Goal: Information Seeking & Learning: Learn about a topic

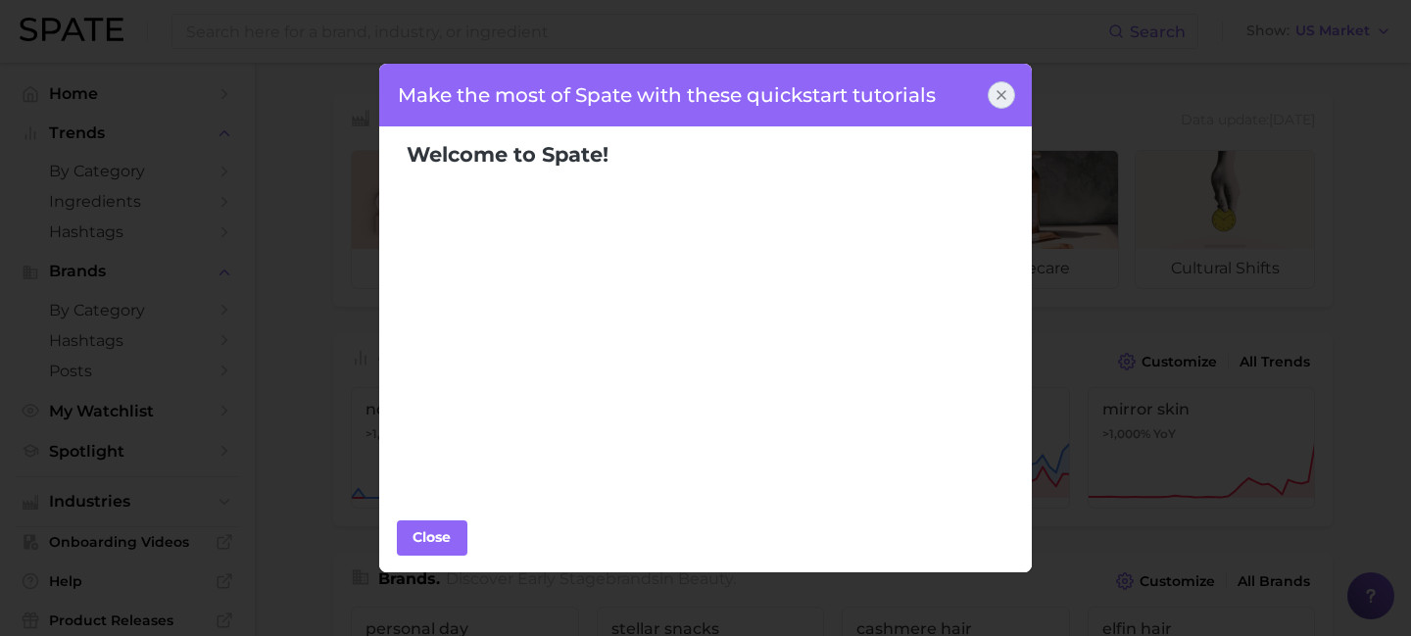
click at [1008, 96] on icon at bounding box center [1001, 95] width 16 height 16
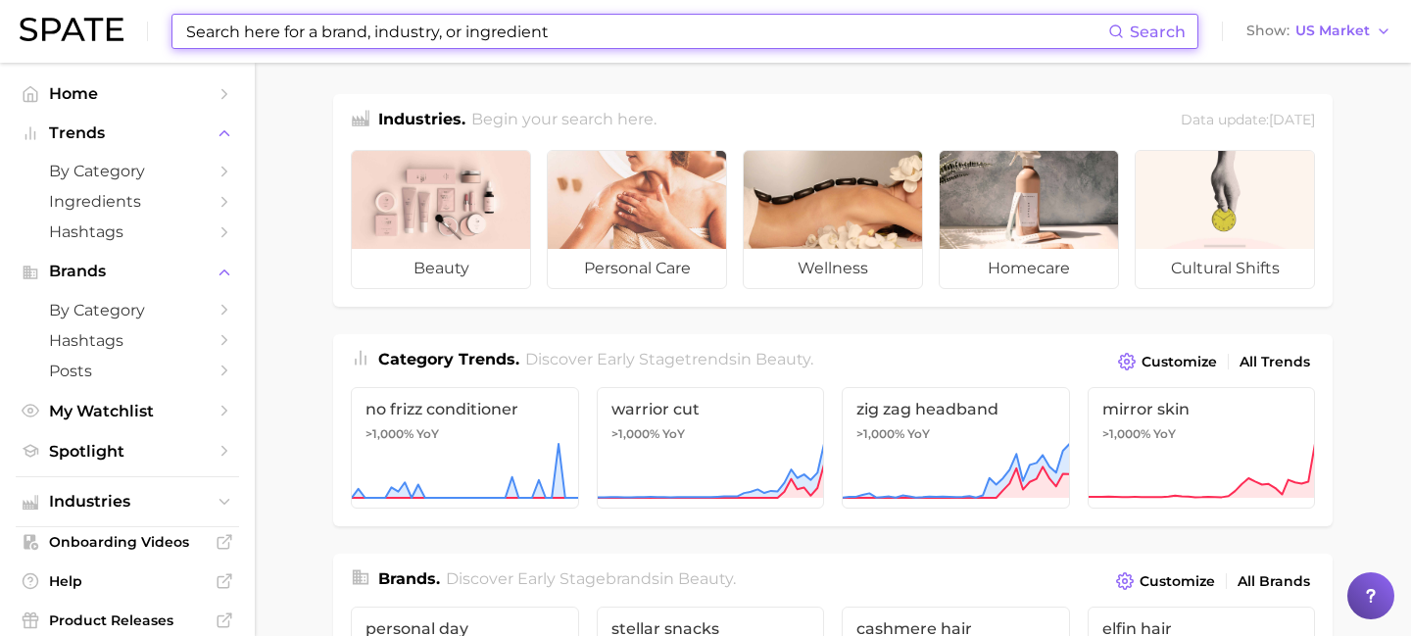
click at [553, 44] on input at bounding box center [646, 31] width 924 height 33
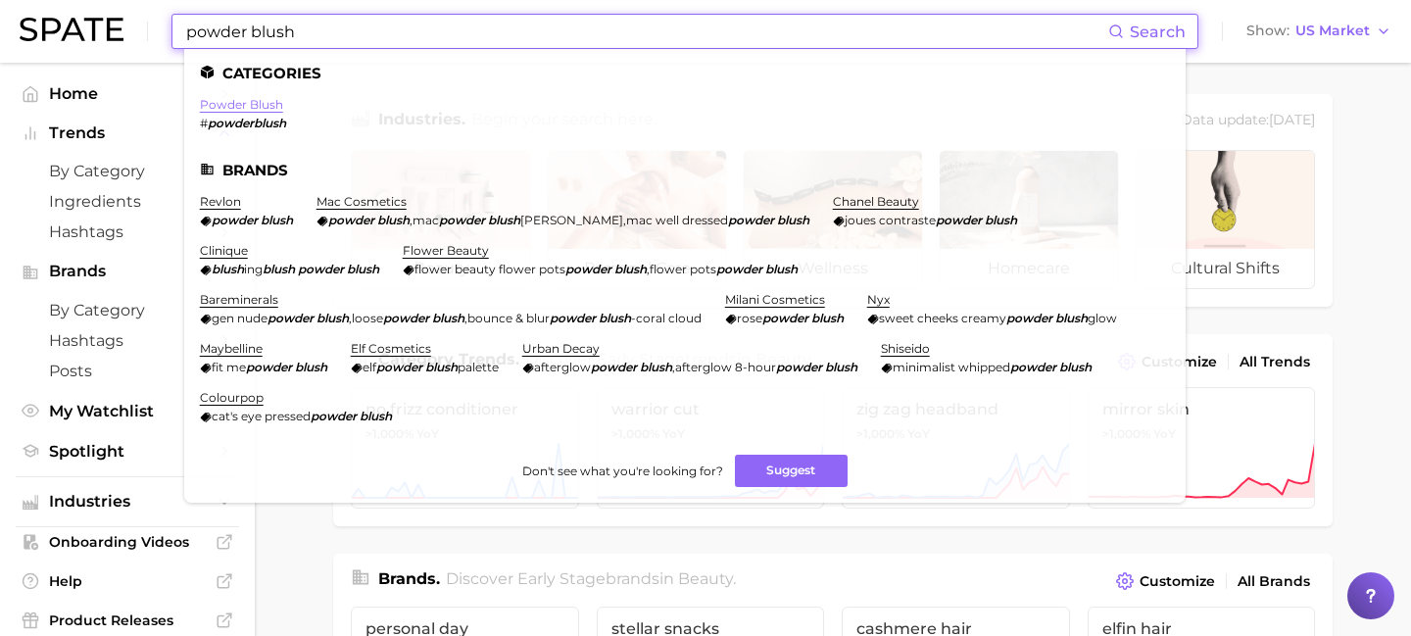
type input "powder blush"
click at [266, 102] on link "powder blush" at bounding box center [241, 104] width 83 height 15
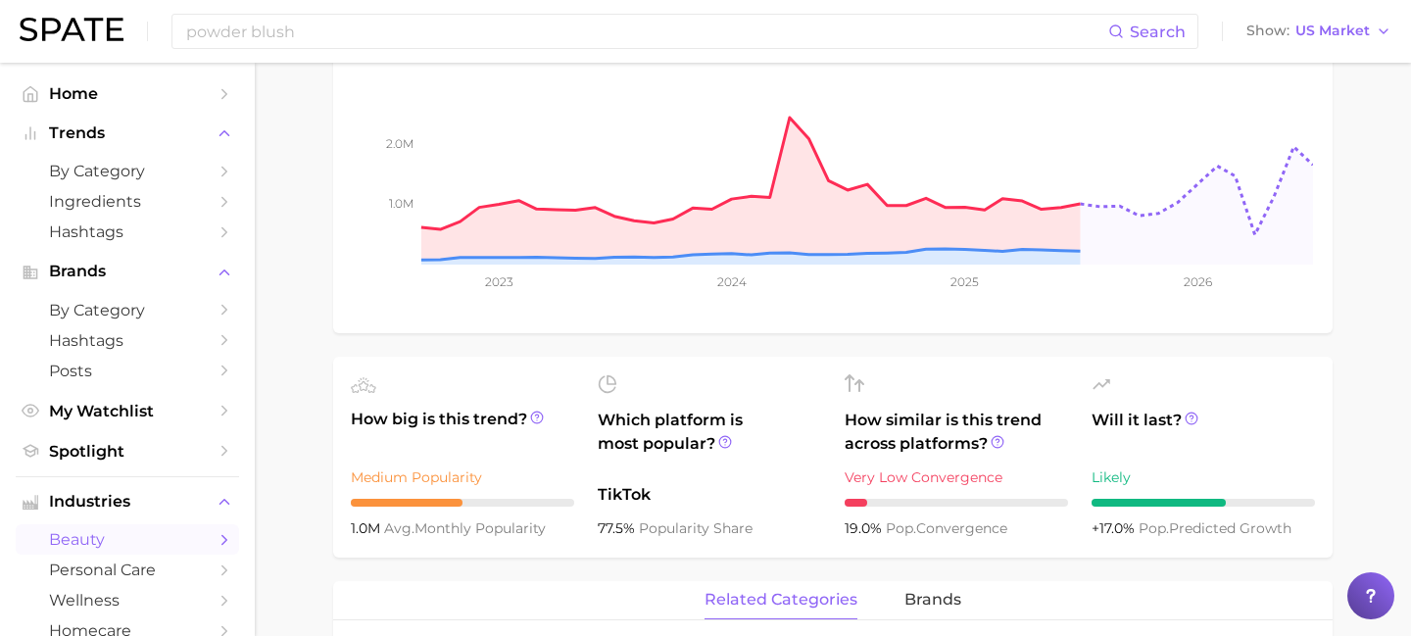
scroll to position [100, 0]
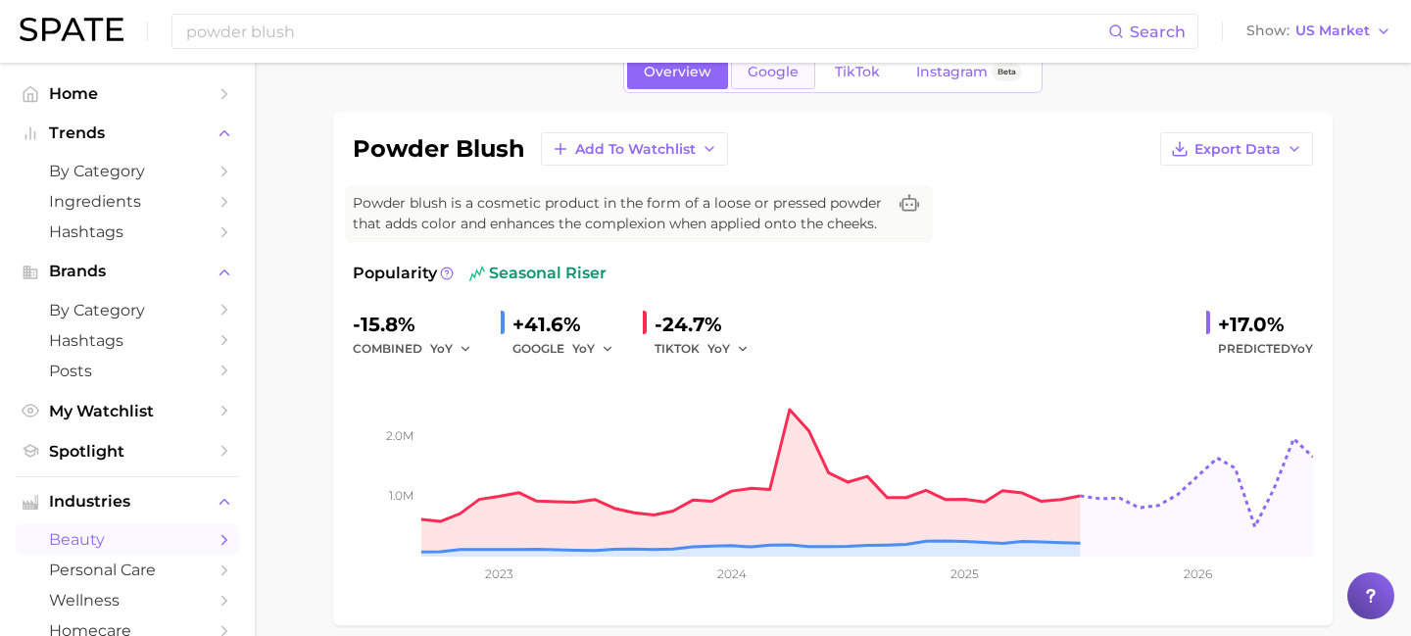
click at [765, 76] on span "Google" at bounding box center [773, 72] width 51 height 17
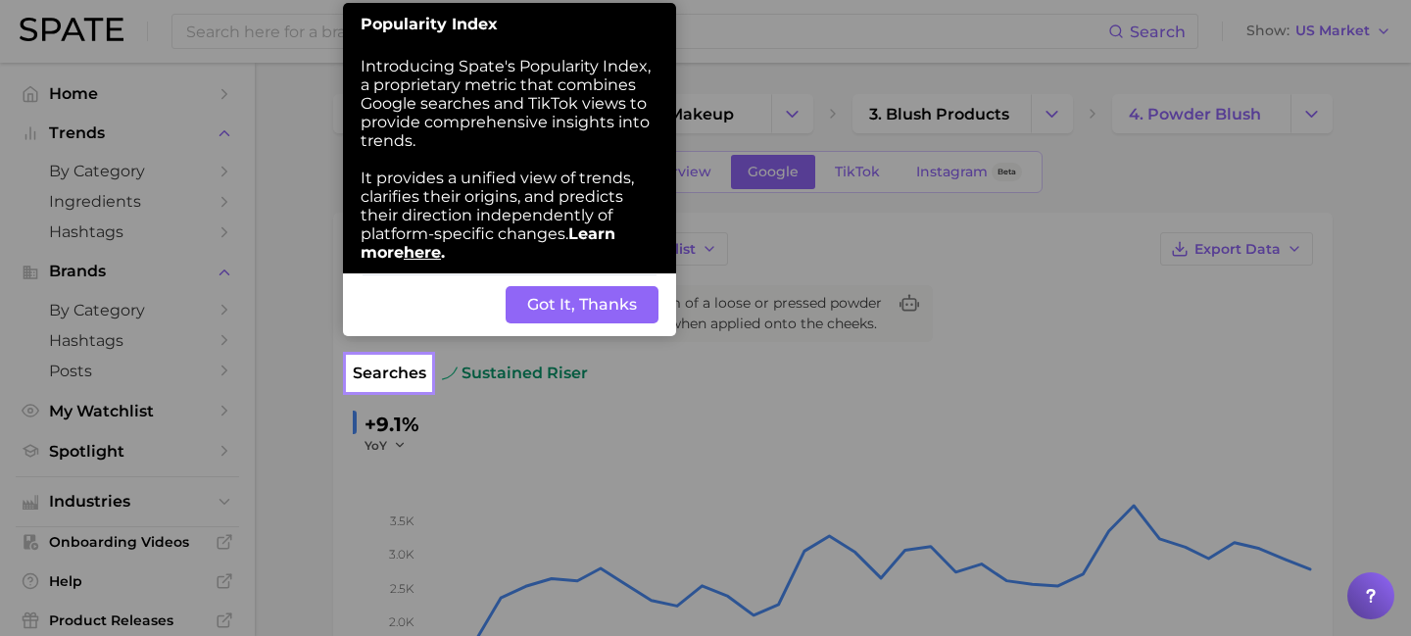
click at [609, 326] on div "Back Got It, Thanks" at bounding box center [509, 304] width 333 height 63
click at [609, 323] on button "Got It, Thanks" at bounding box center [582, 304] width 153 height 37
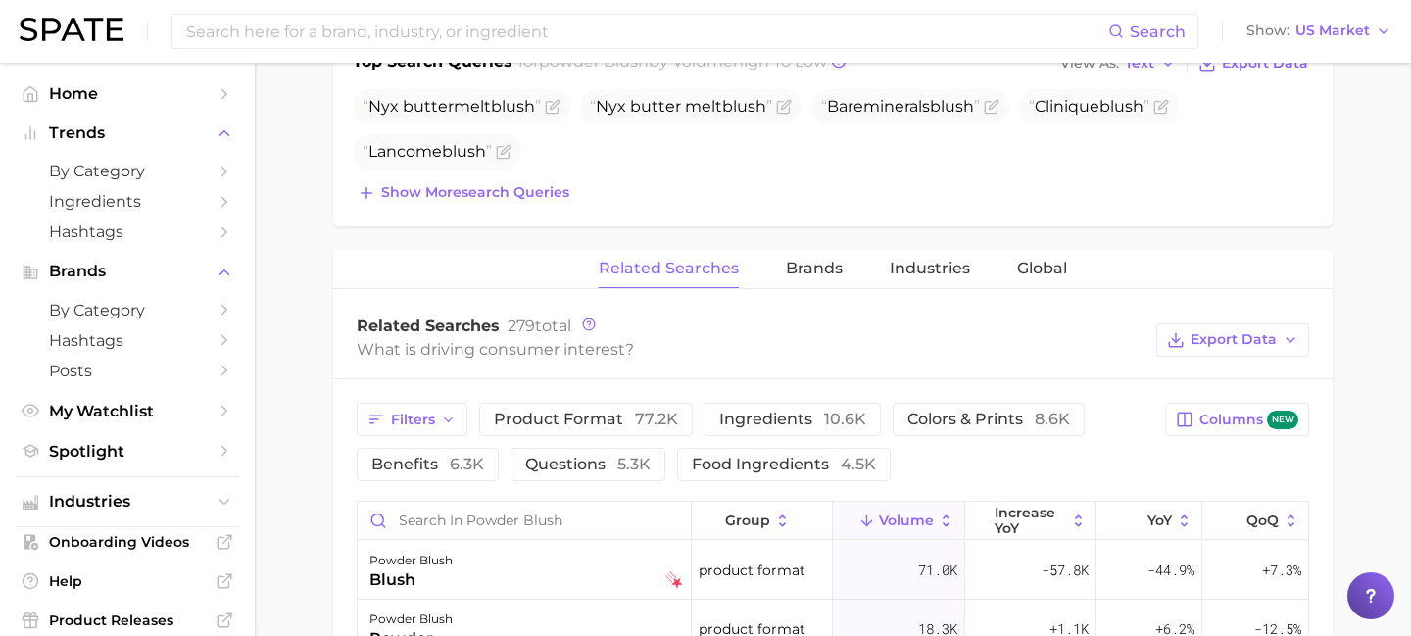
scroll to position [770, 0]
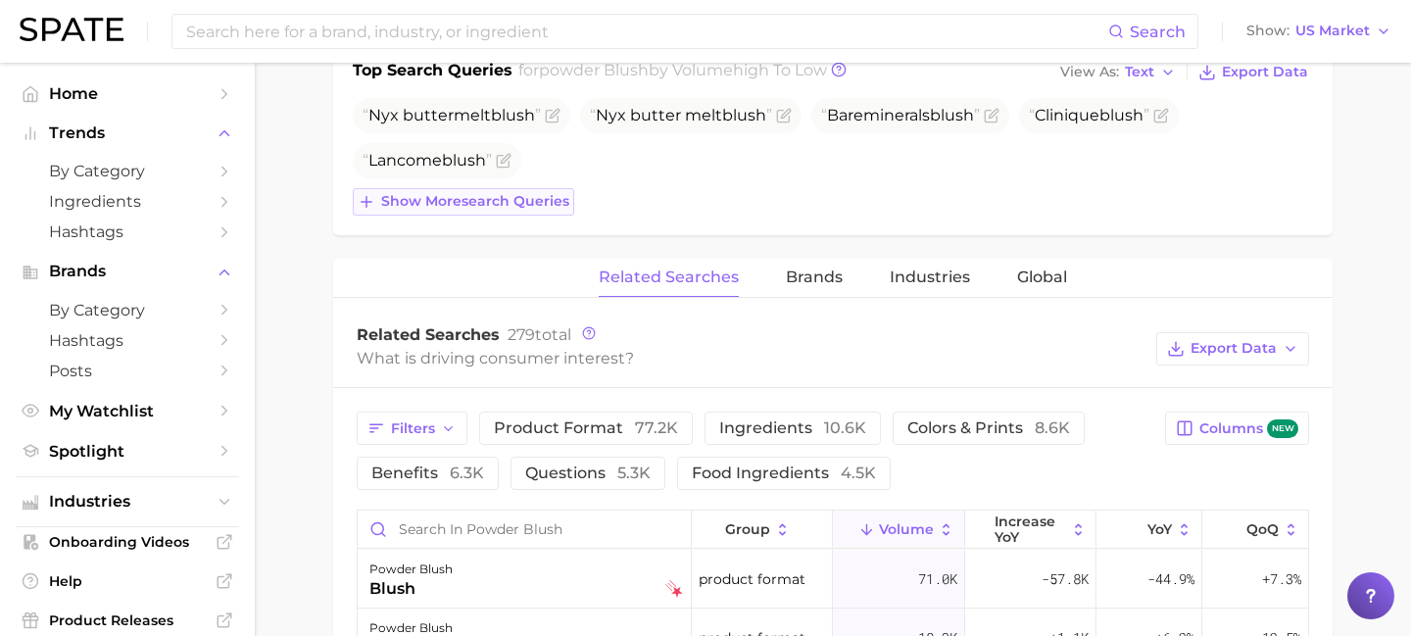
click at [366, 204] on line at bounding box center [366, 202] width 0 height 11
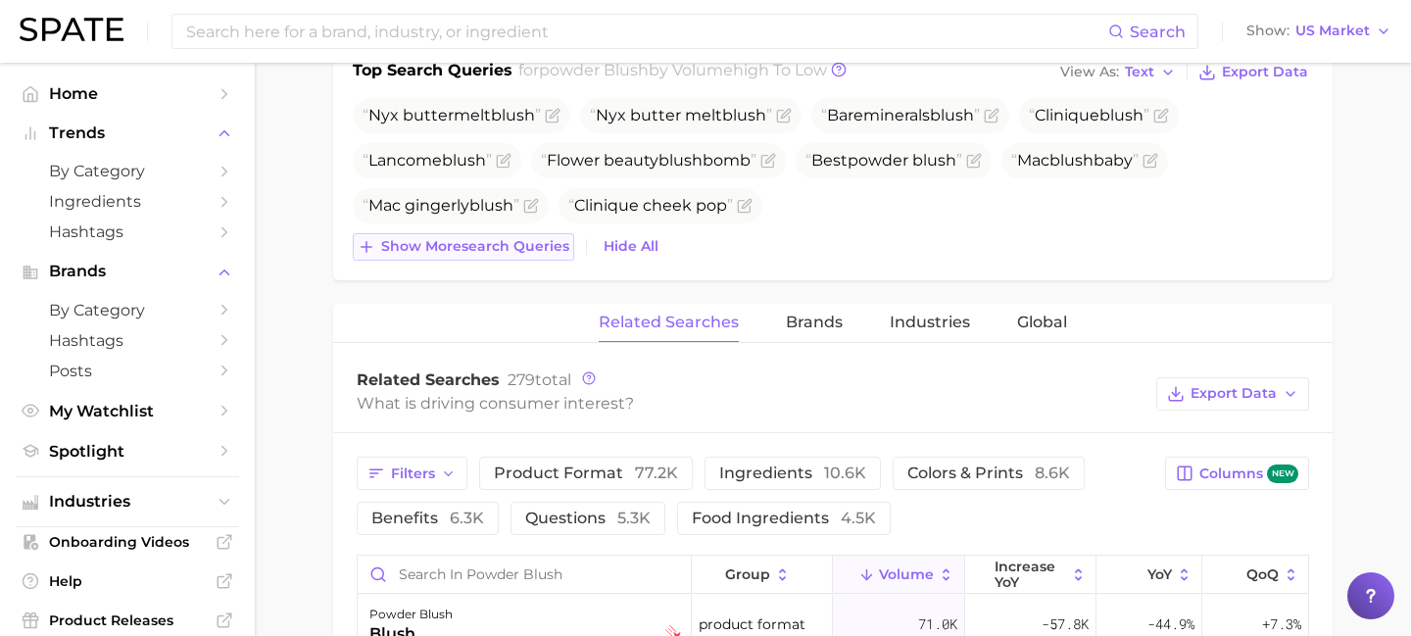
click at [361, 244] on icon at bounding box center [367, 247] width 18 height 18
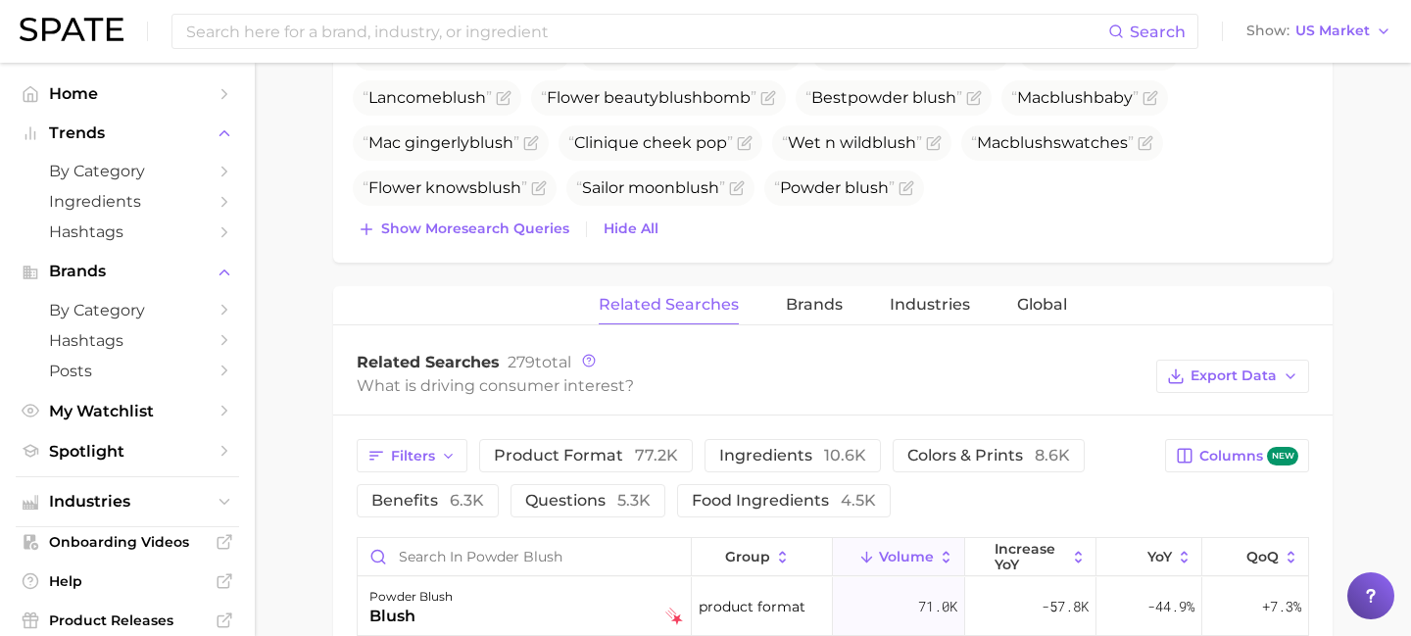
scroll to position [849, 0]
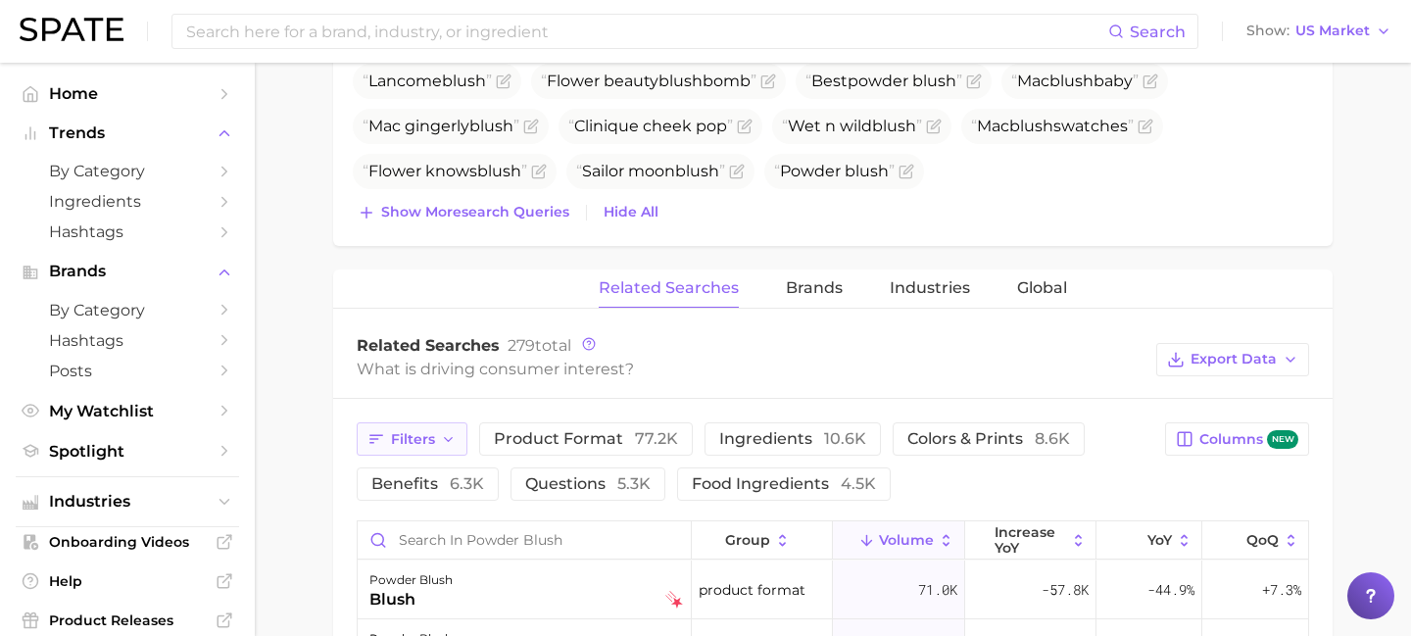
click at [435, 440] on button "Filters" at bounding box center [412, 438] width 111 height 33
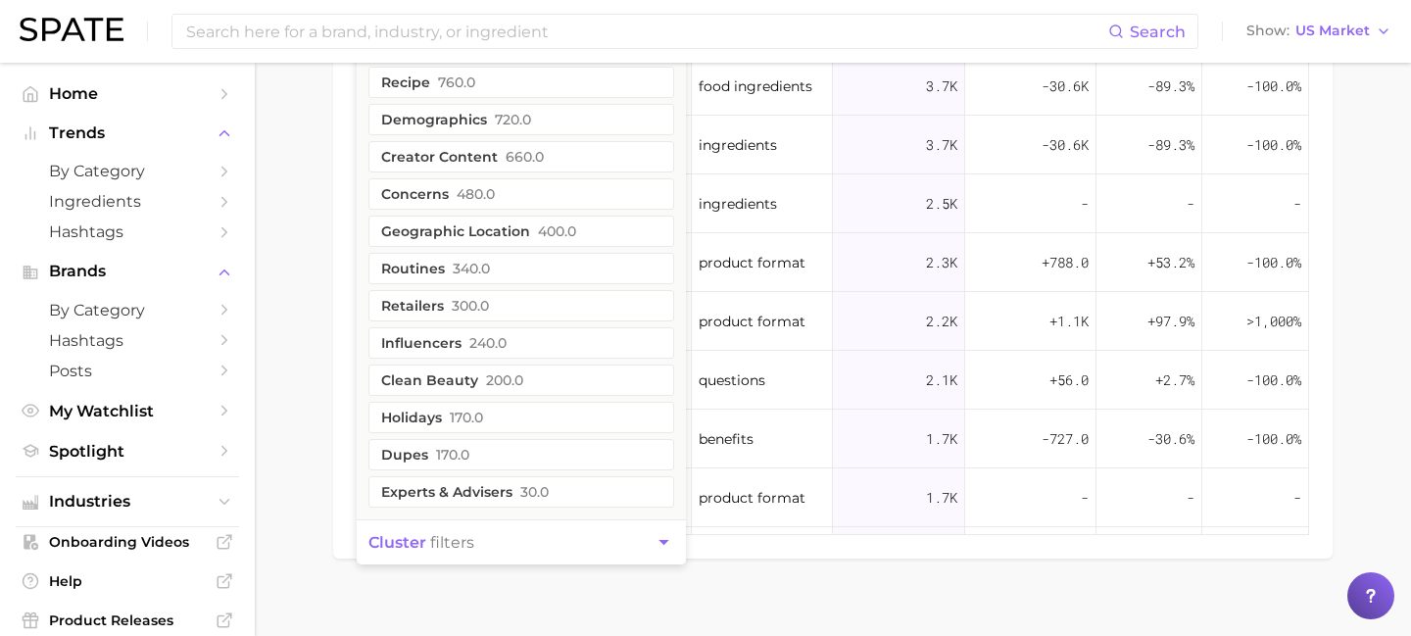
scroll to position [1491, 0]
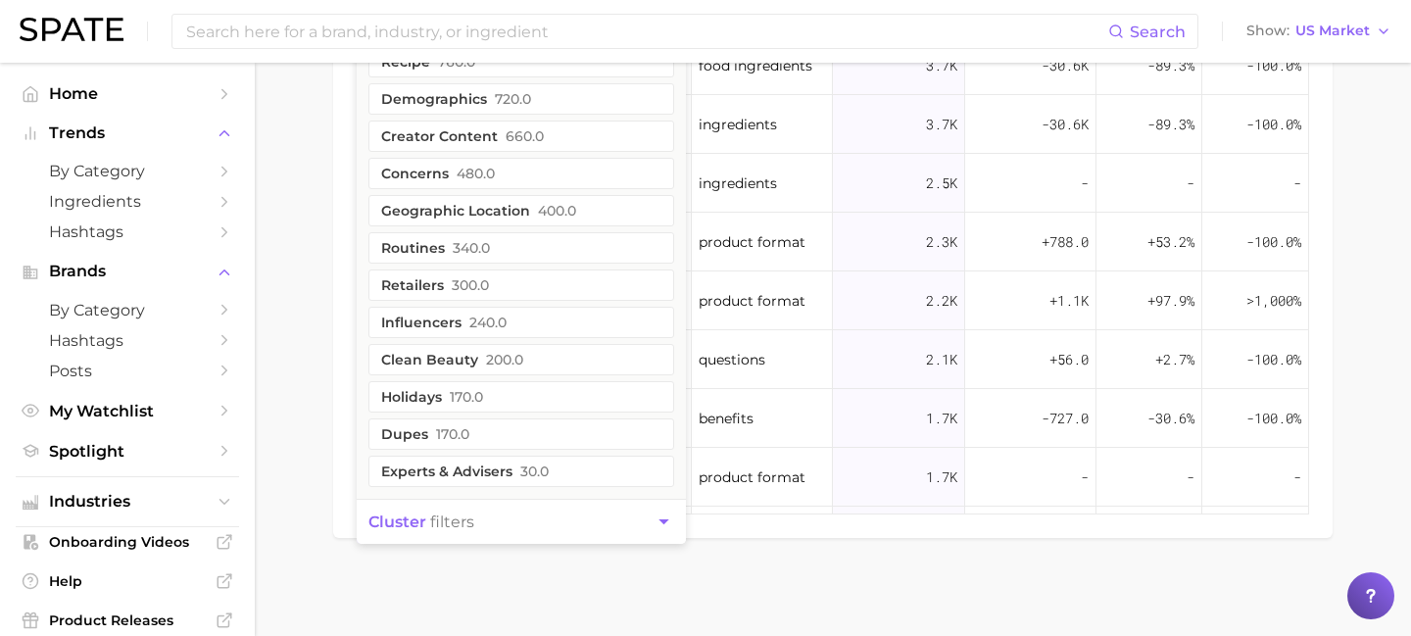
click at [460, 520] on span "cluster filters" at bounding box center [421, 521] width 106 height 19
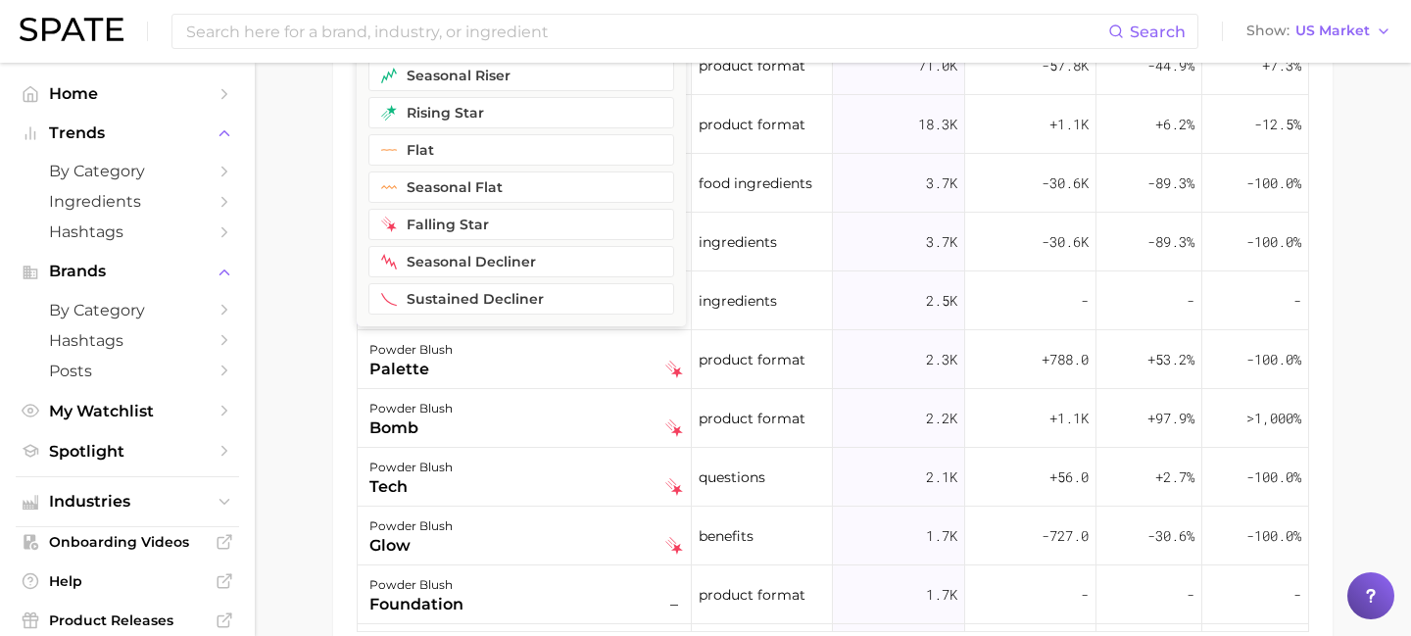
scroll to position [1271, 0]
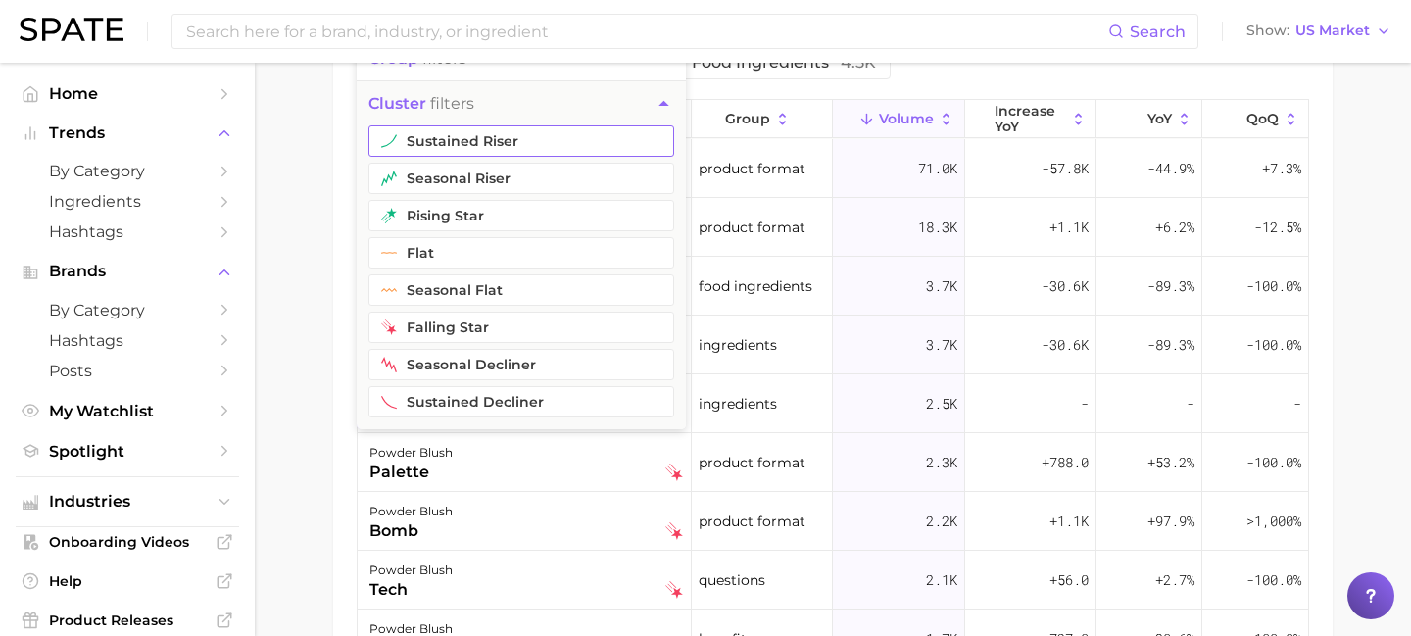
click at [501, 144] on button "sustained riser" at bounding box center [521, 140] width 306 height 31
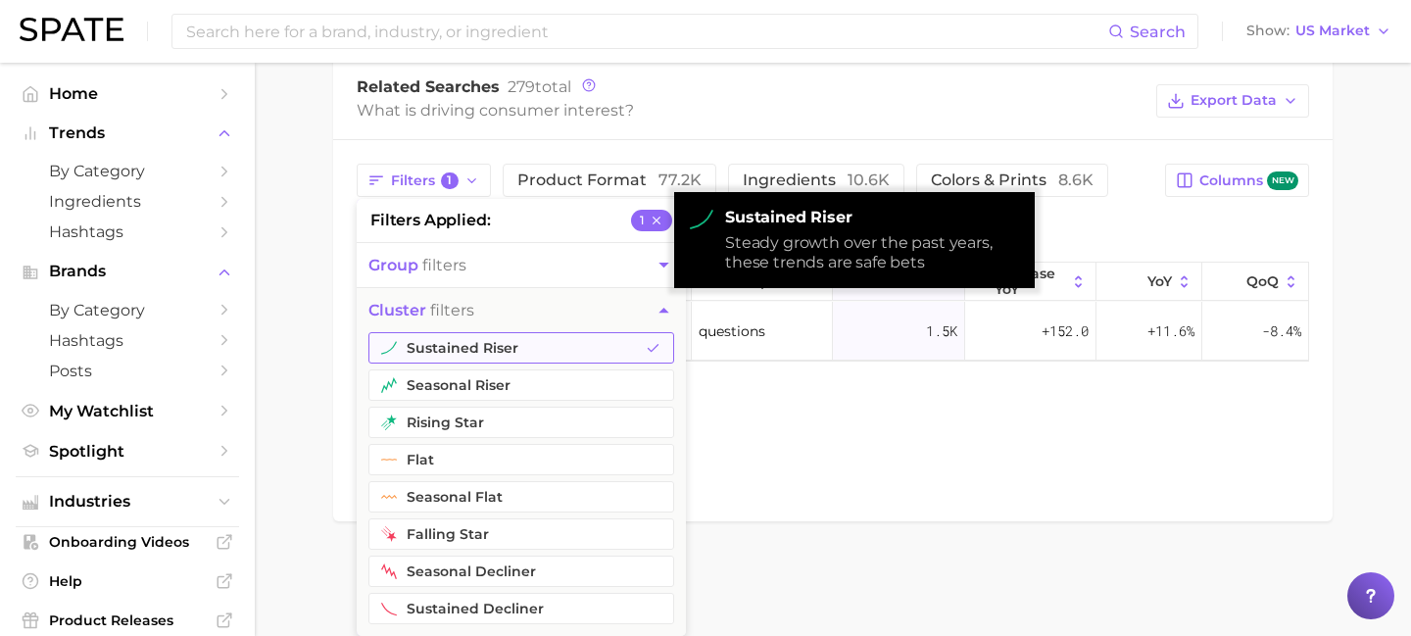
scroll to position [1108, 0]
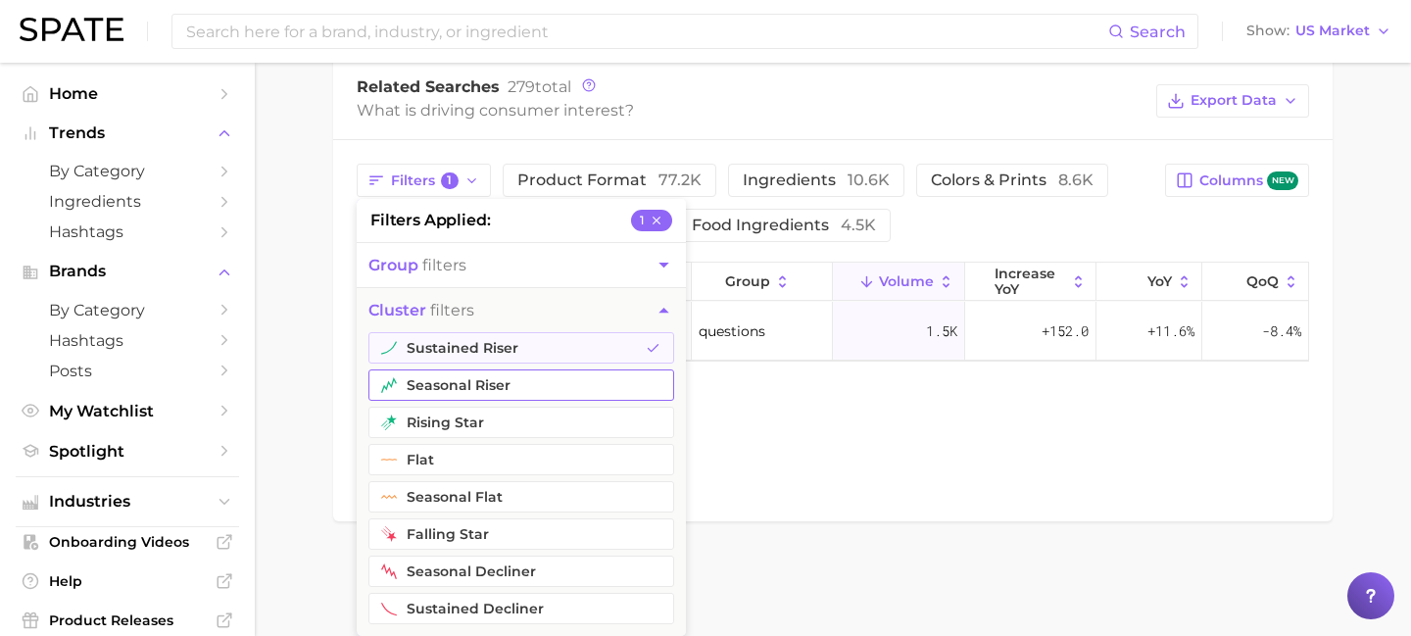
click at [474, 378] on button "seasonal riser" at bounding box center [521, 384] width 306 height 31
click at [470, 424] on button "rising star" at bounding box center [521, 422] width 306 height 31
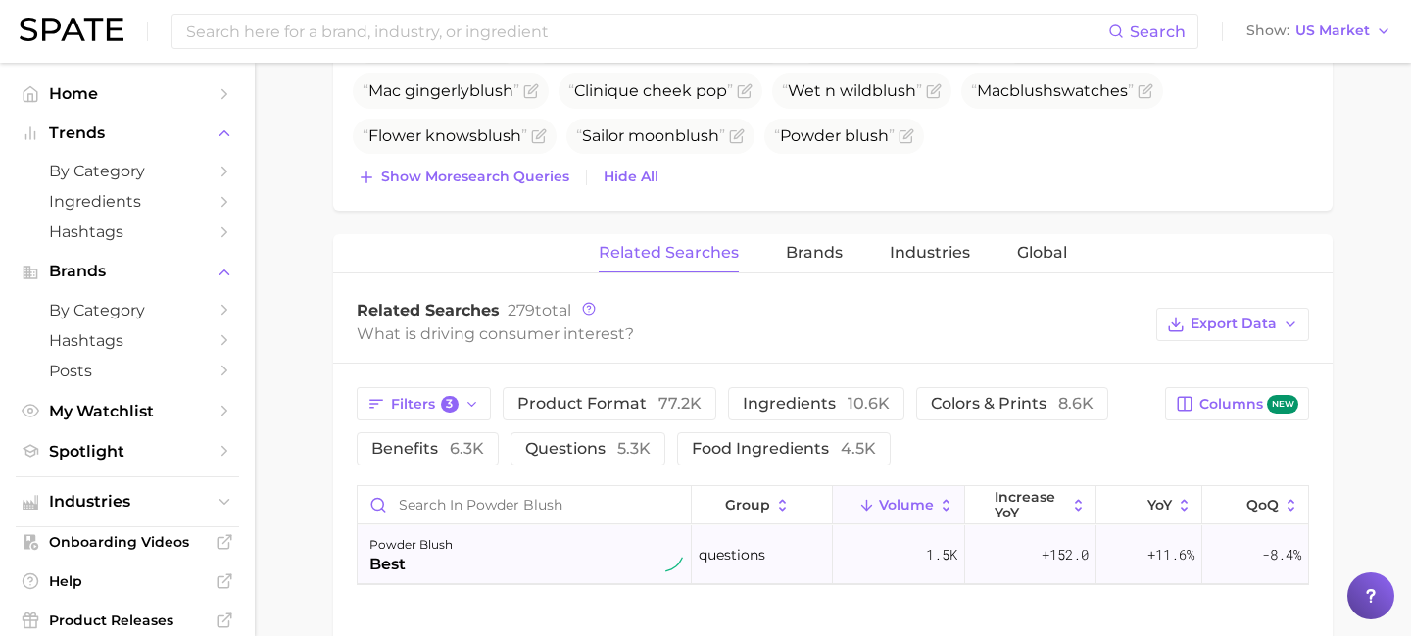
scroll to position [871, 0]
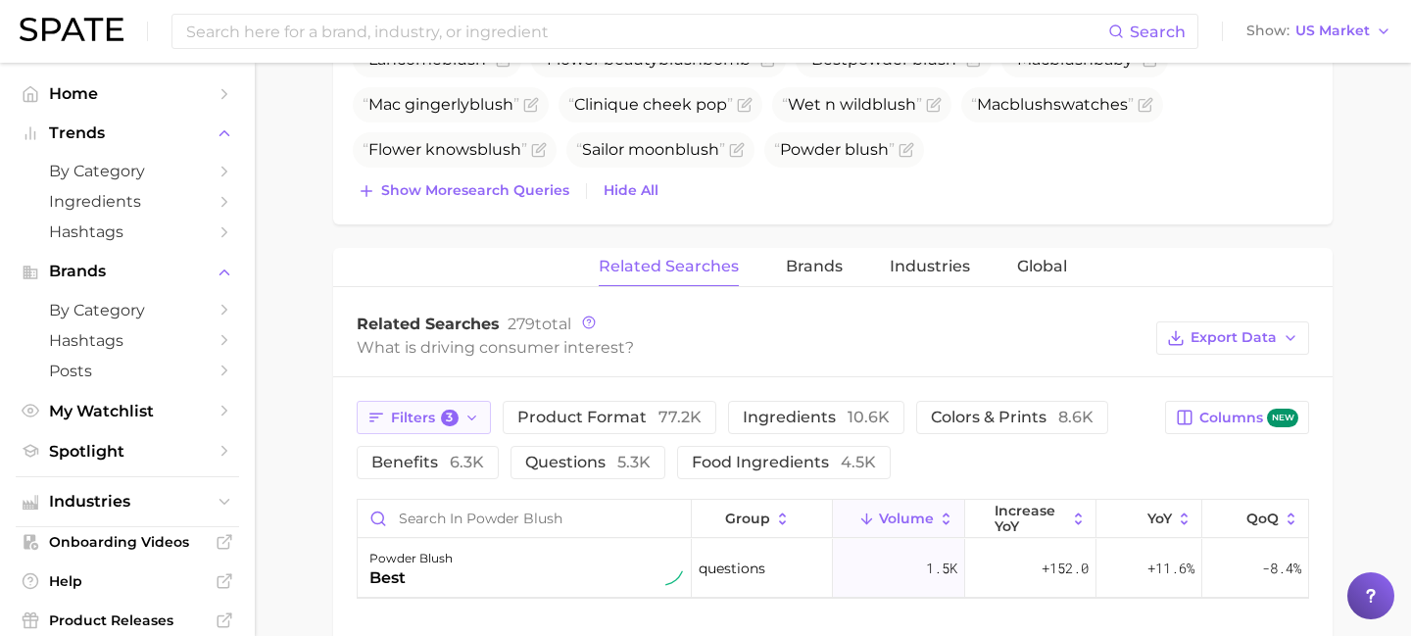
click at [467, 411] on icon "button" at bounding box center [472, 419] width 16 height 16
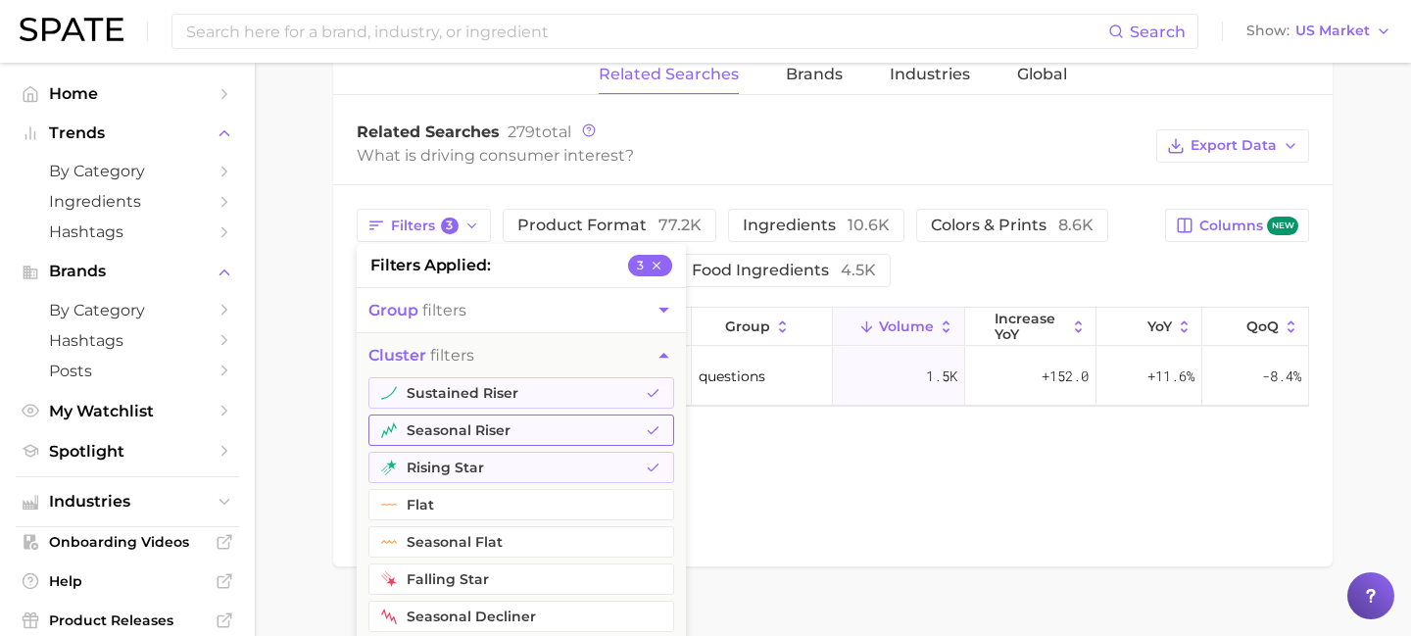
scroll to position [1108, 0]
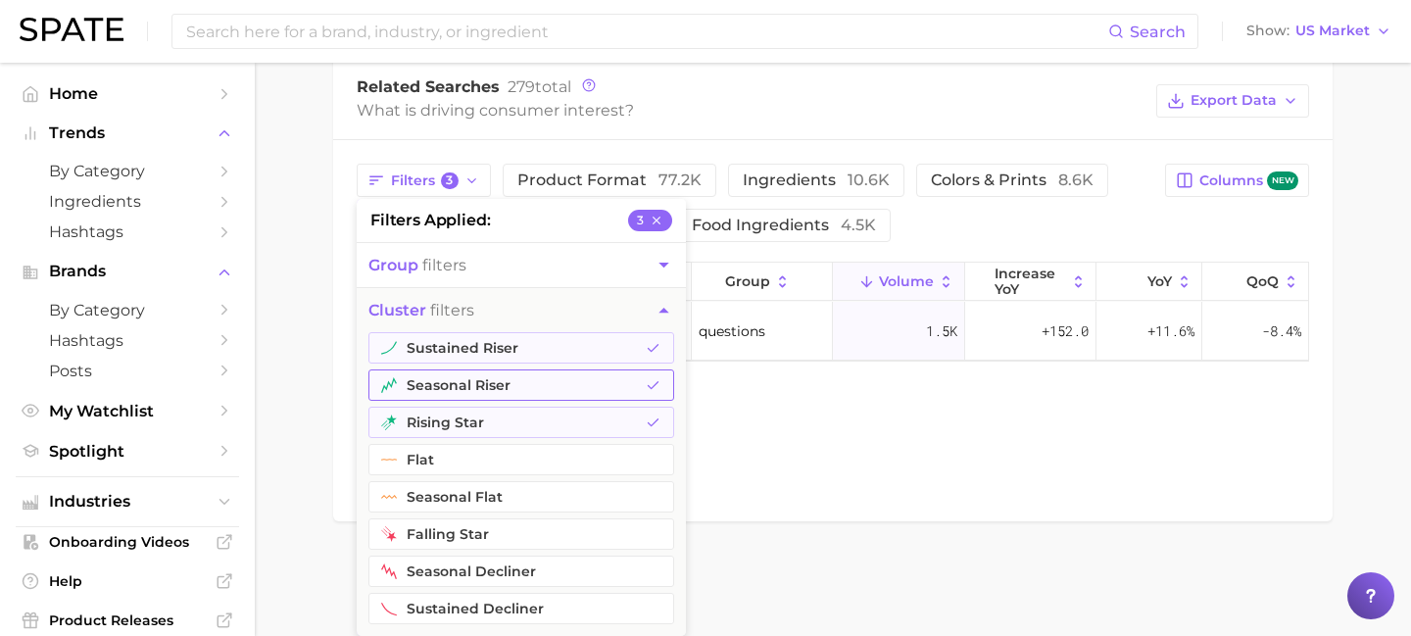
click at [658, 383] on icon "button" at bounding box center [654, 386] width 16 height 16
click at [652, 427] on icon "button" at bounding box center [654, 423] width 16 height 16
click at [650, 346] on icon "button" at bounding box center [654, 349] width 16 height 16
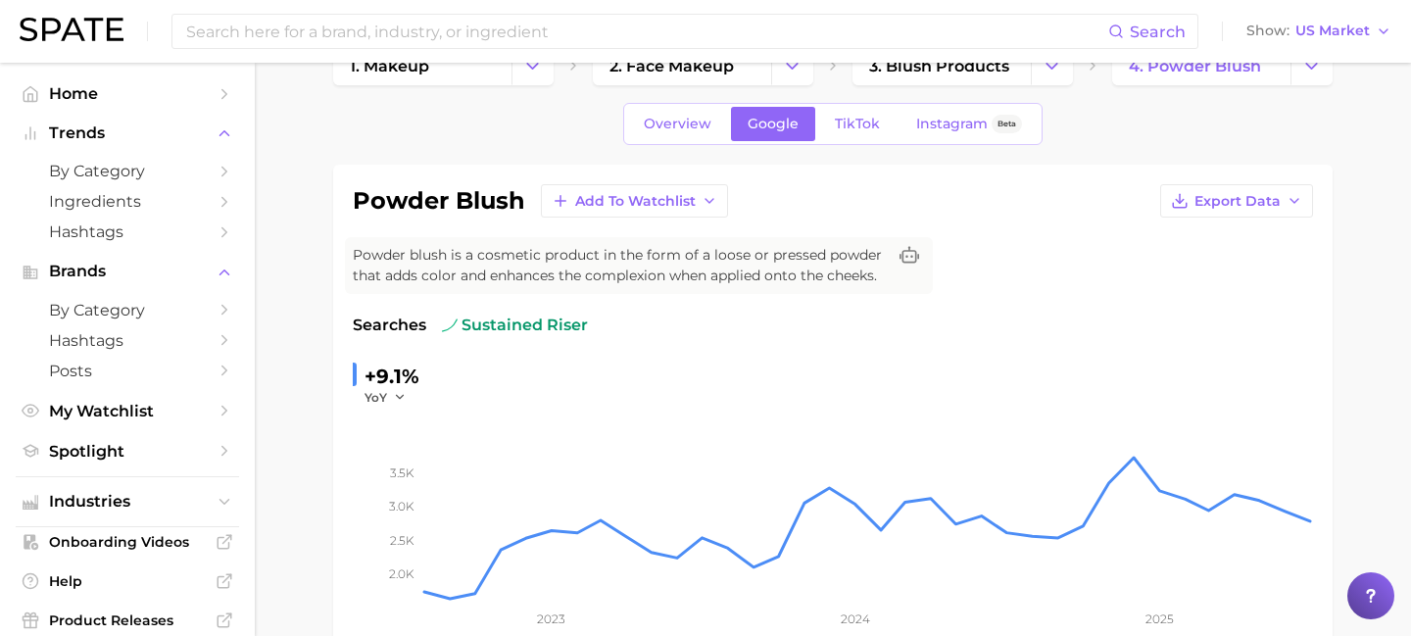
scroll to position [0, 0]
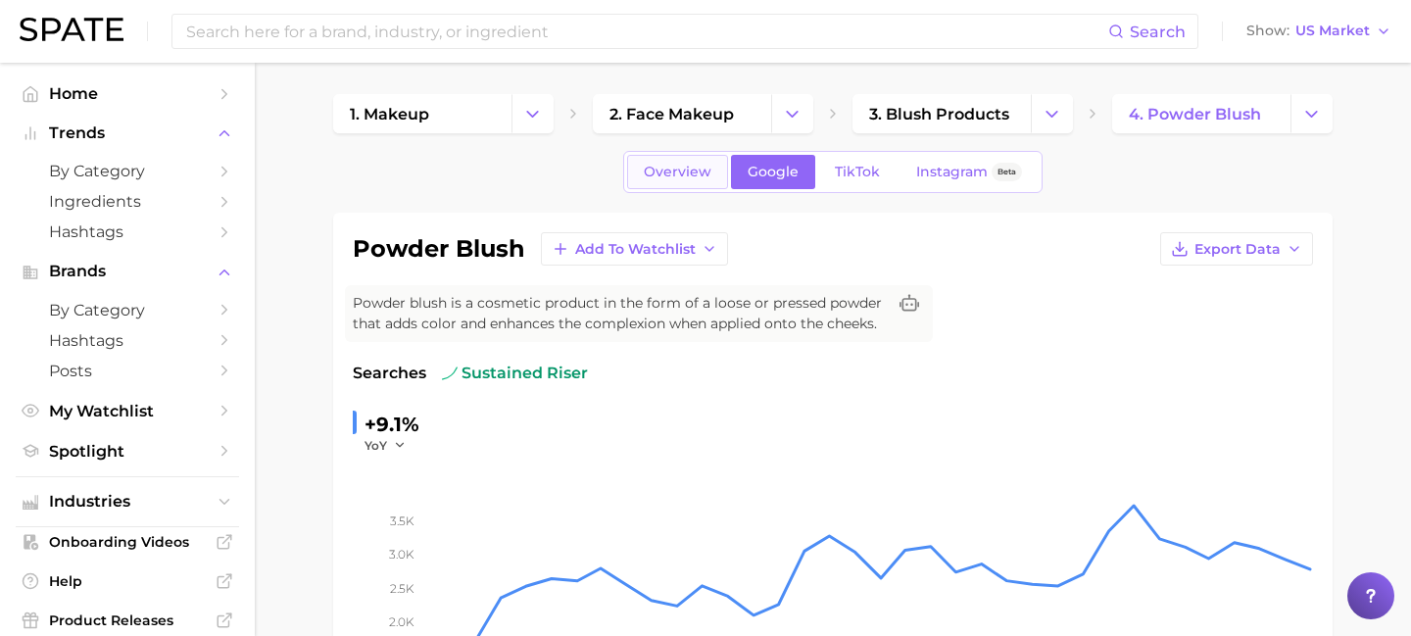
click at [695, 170] on span "Overview" at bounding box center [678, 172] width 68 height 17
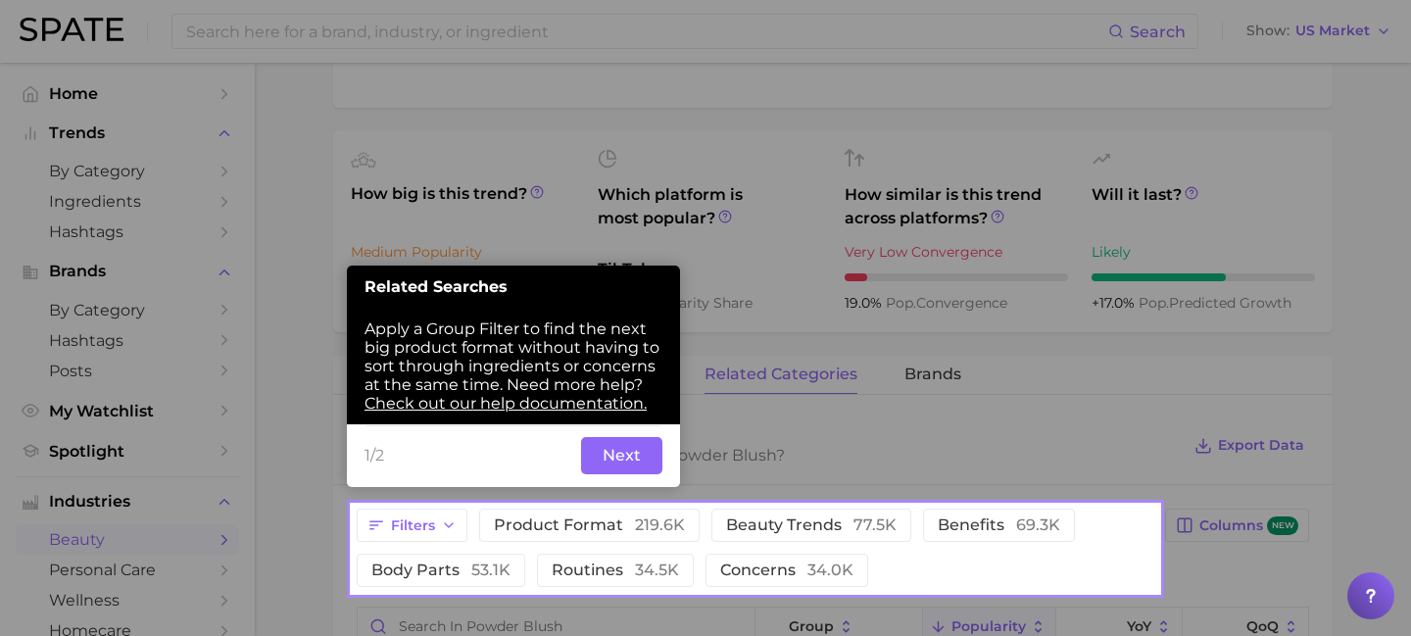
scroll to position [618, 0]
click at [636, 430] on div "1/2 Back Next" at bounding box center [513, 454] width 333 height 63
click at [639, 445] on button "Next" at bounding box center [621, 454] width 81 height 37
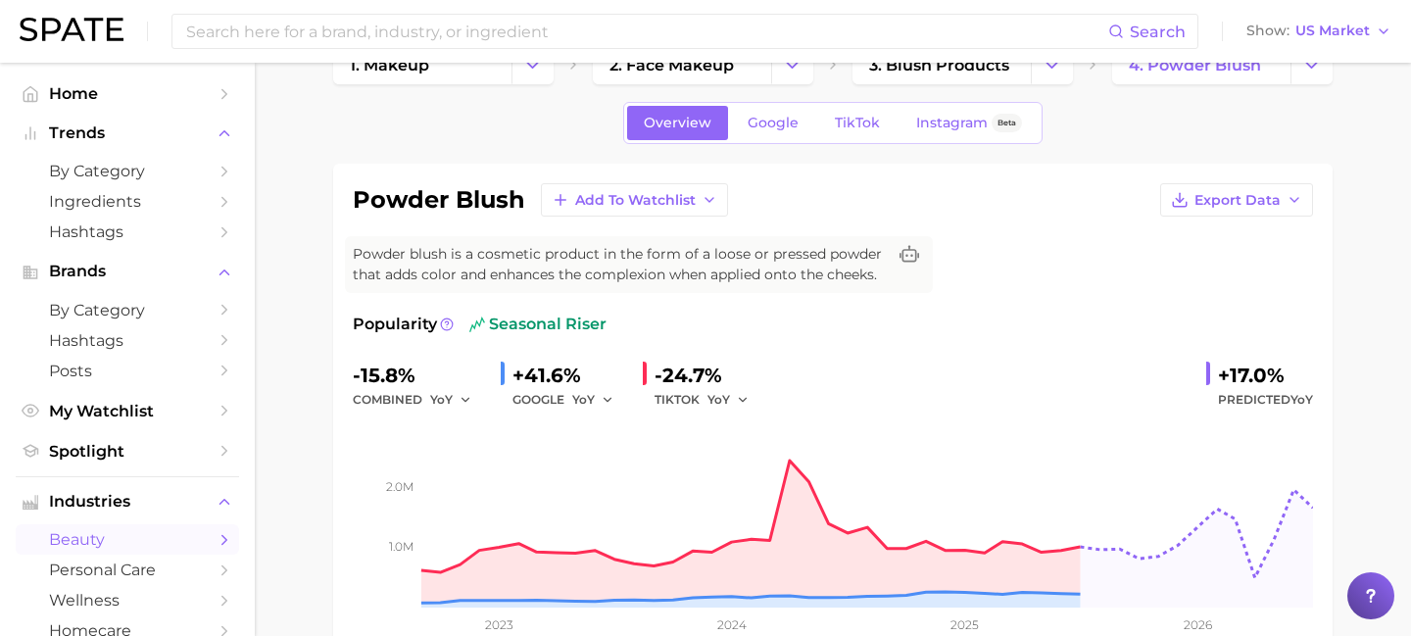
scroll to position [0, 0]
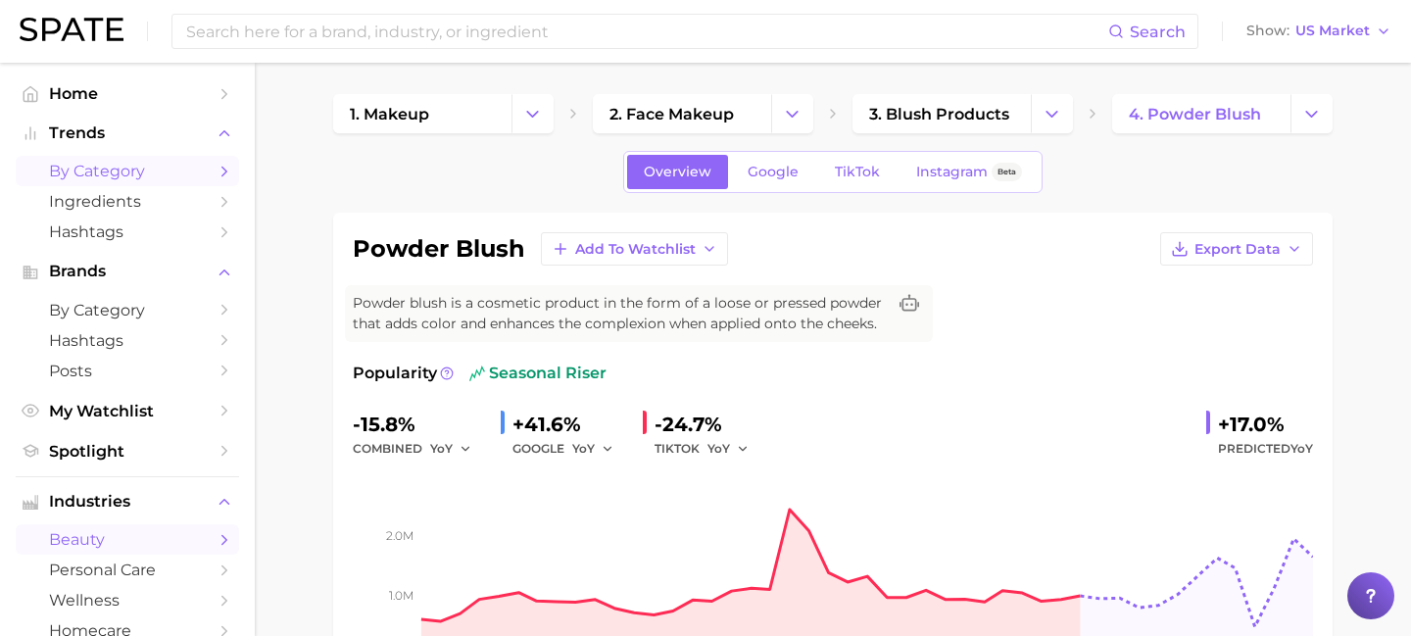
click at [171, 175] on span "by Category" at bounding box center [127, 171] width 157 height 19
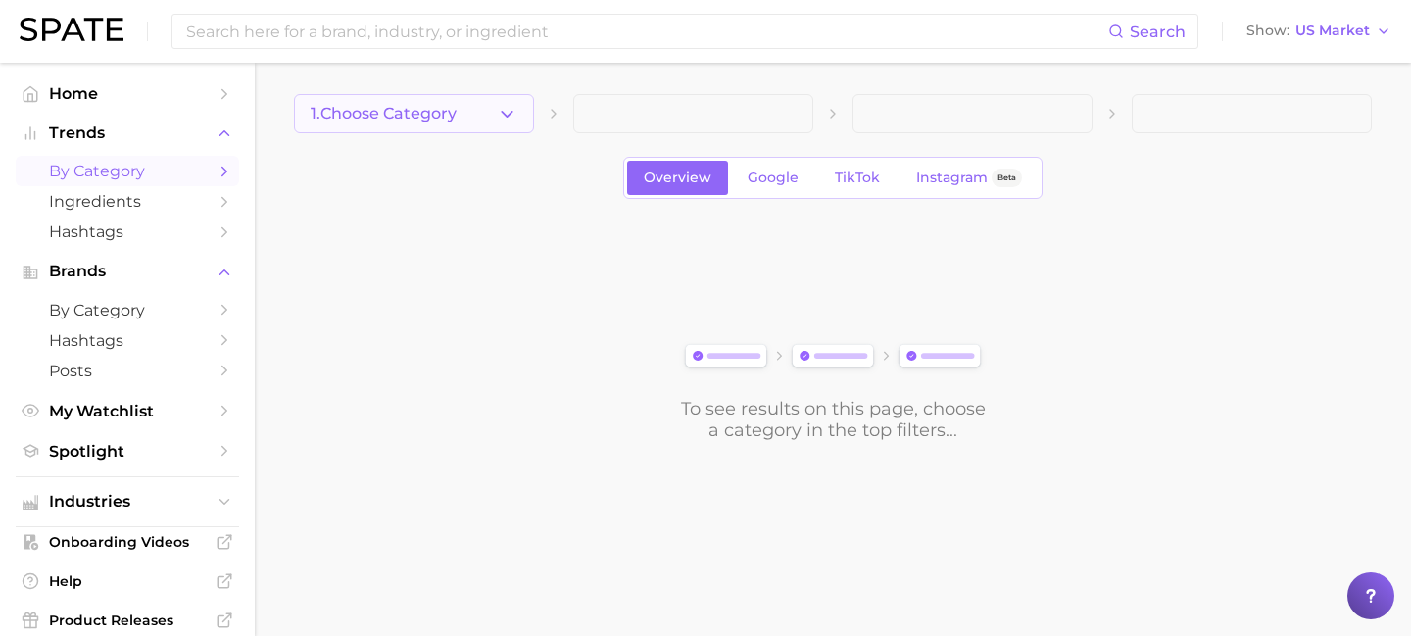
click at [432, 124] on button "1. Choose Category" at bounding box center [414, 113] width 240 height 39
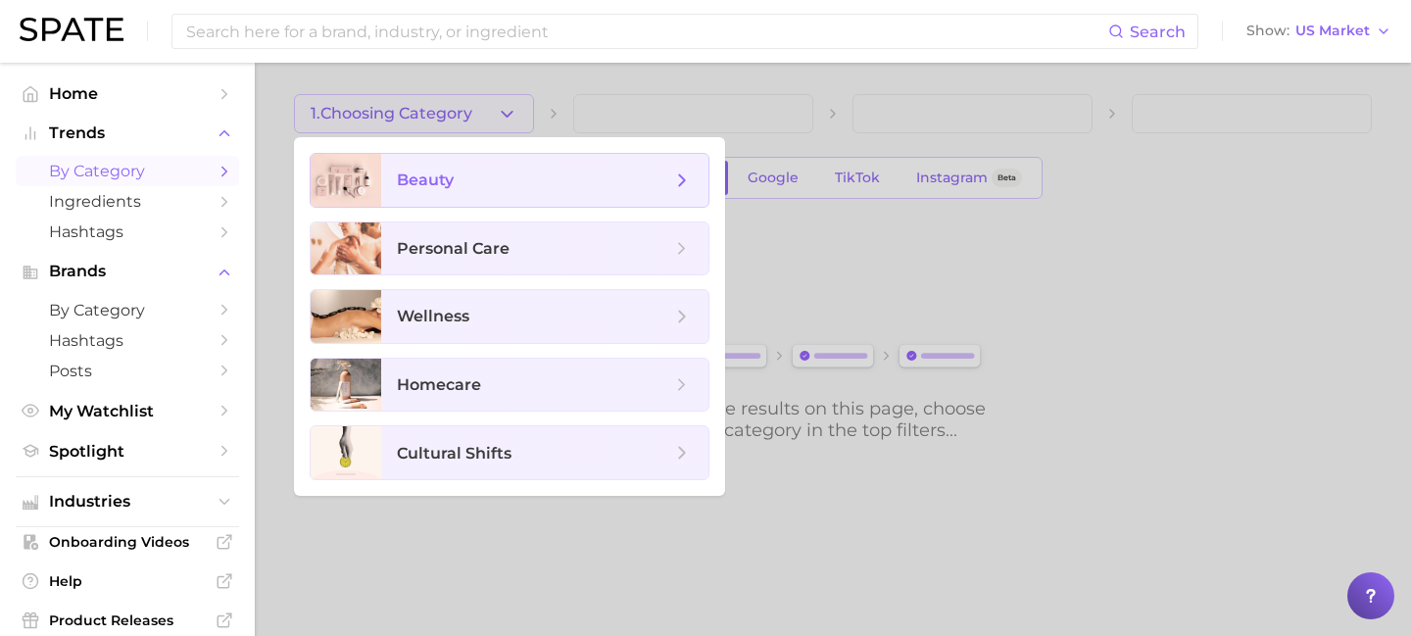
click at [432, 180] on span "beauty" at bounding box center [425, 179] width 57 height 19
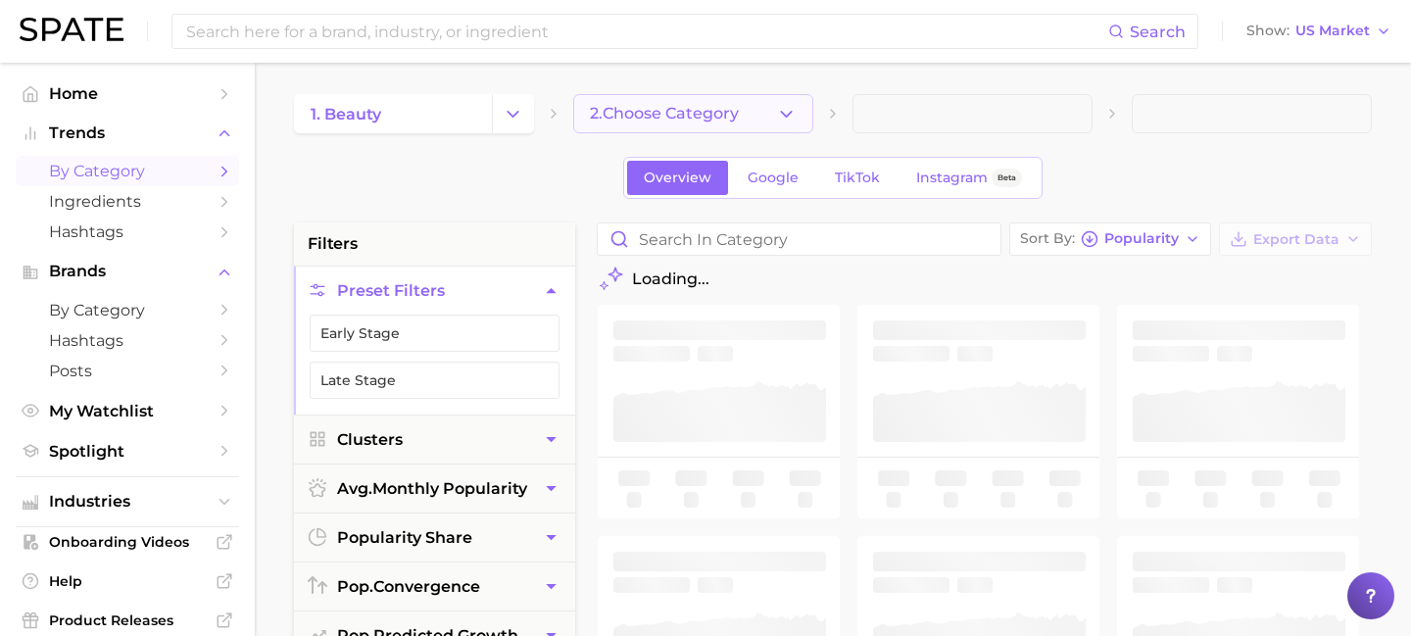
click at [664, 108] on span "2. Choose Category" at bounding box center [664, 114] width 149 height 18
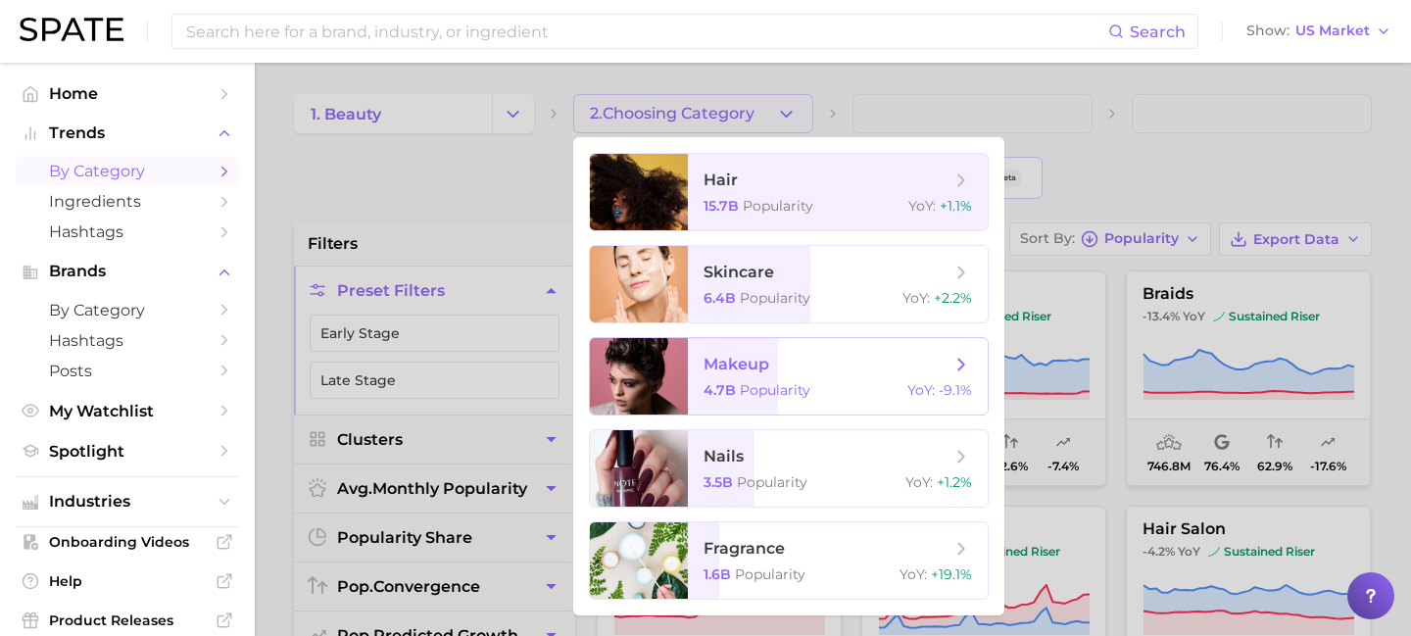
click at [709, 363] on span "makeup" at bounding box center [736, 364] width 66 height 19
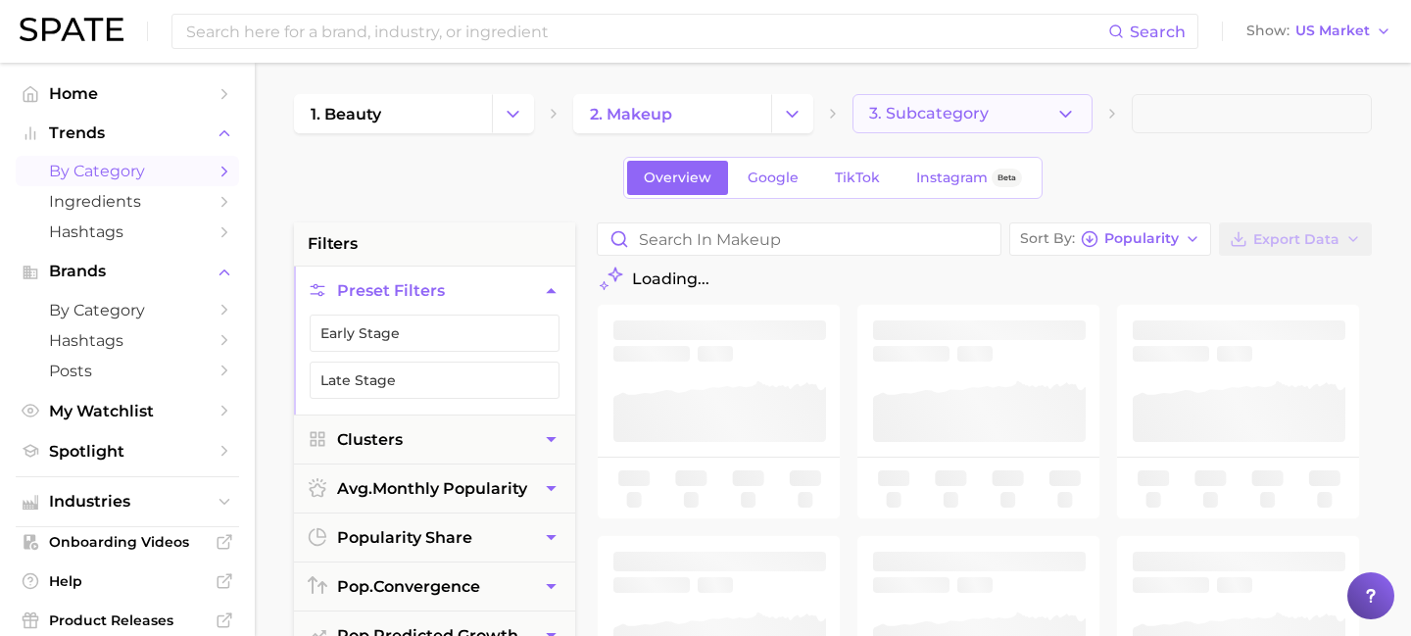
click at [896, 114] on span "3. Subcategory" at bounding box center [929, 114] width 120 height 18
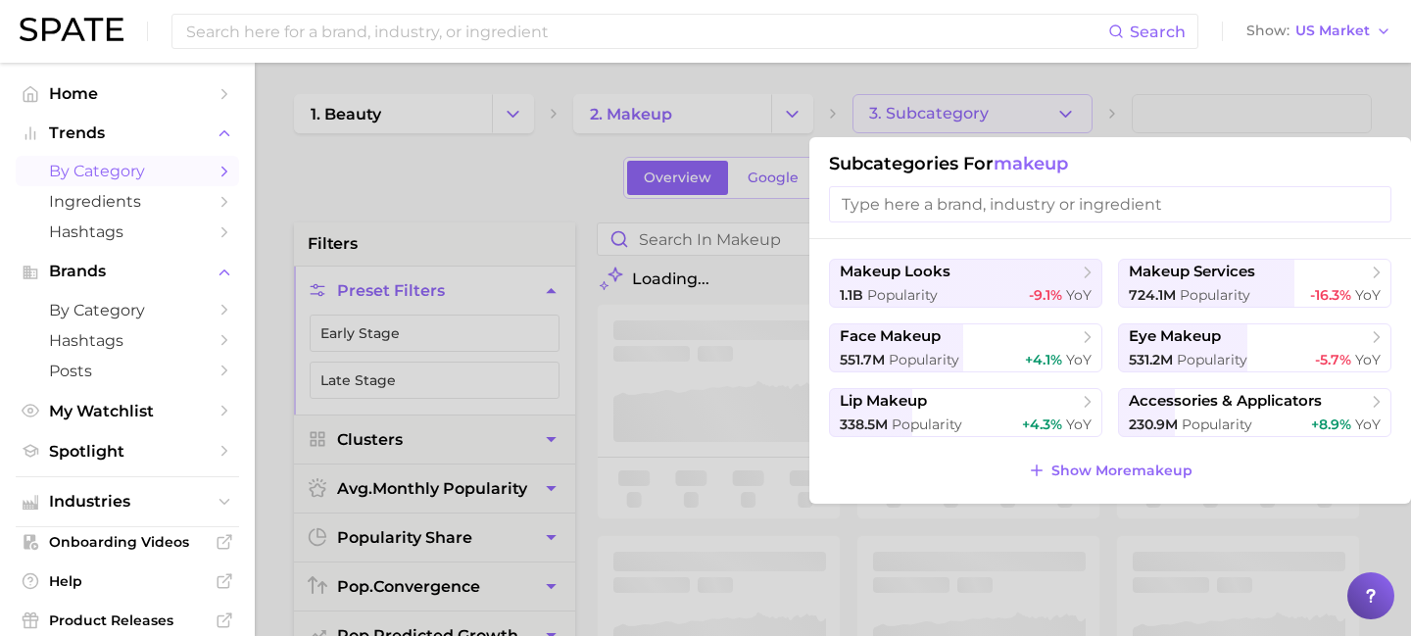
click at [937, 203] on input "search" at bounding box center [1110, 204] width 562 height 36
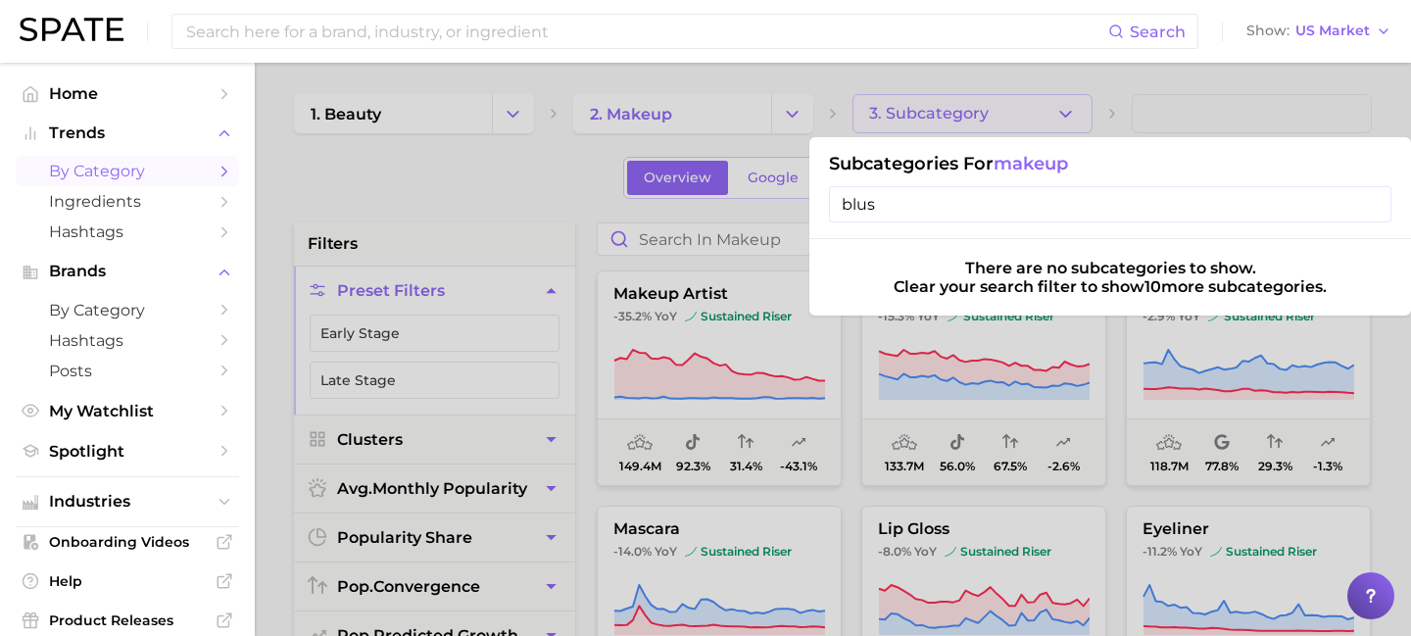
type input "blush"
click at [1374, 205] on input "blush" at bounding box center [1110, 204] width 562 height 36
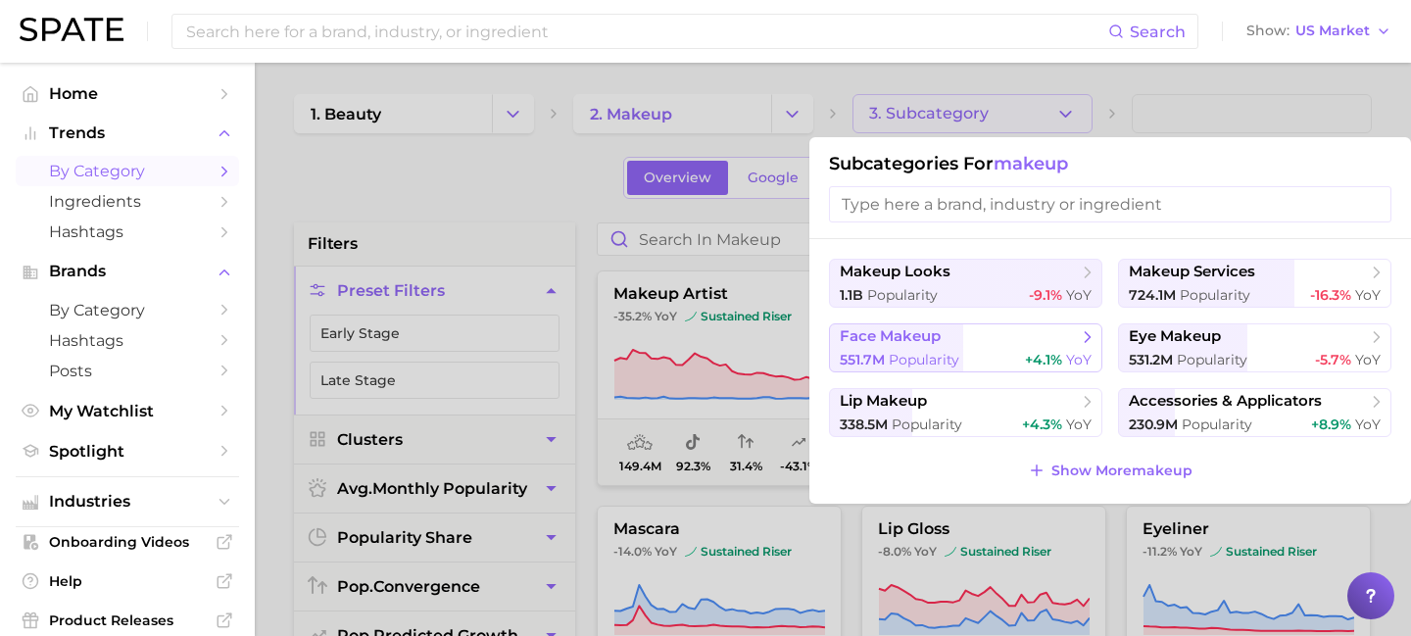
click at [1004, 336] on span "face makeup" at bounding box center [959, 337] width 238 height 20
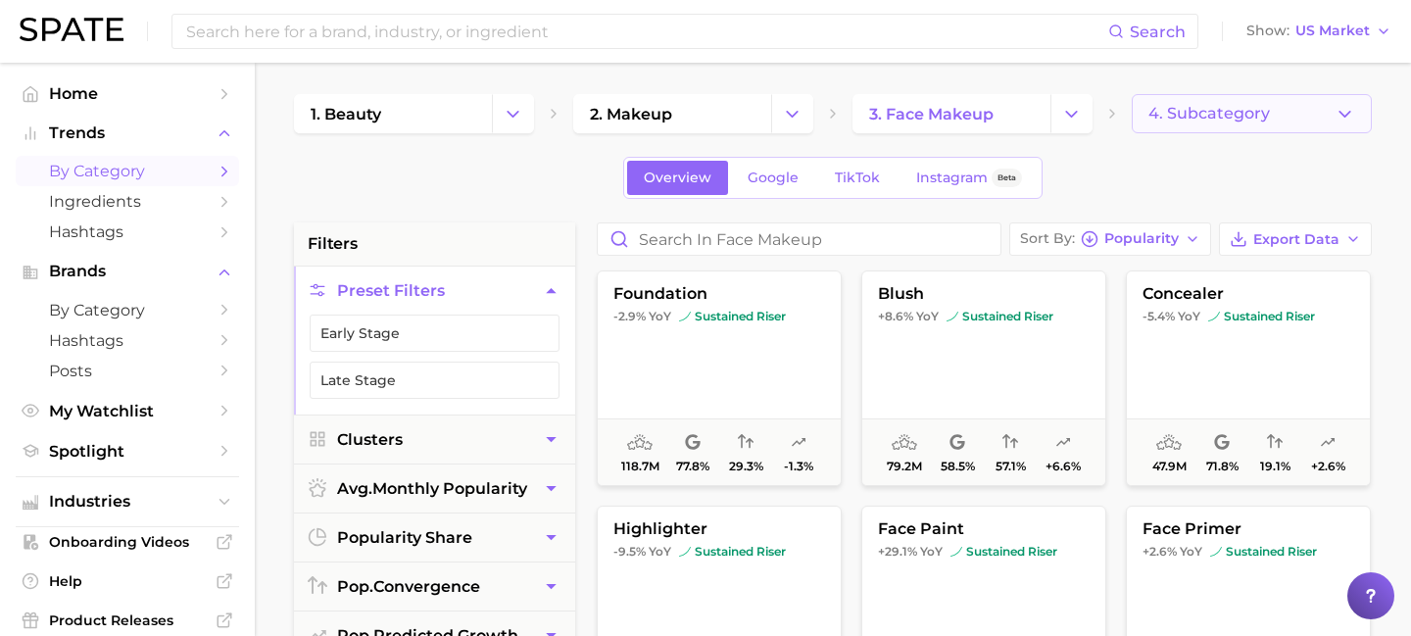
click at [1189, 114] on span "4. Subcategory" at bounding box center [1208, 114] width 121 height 18
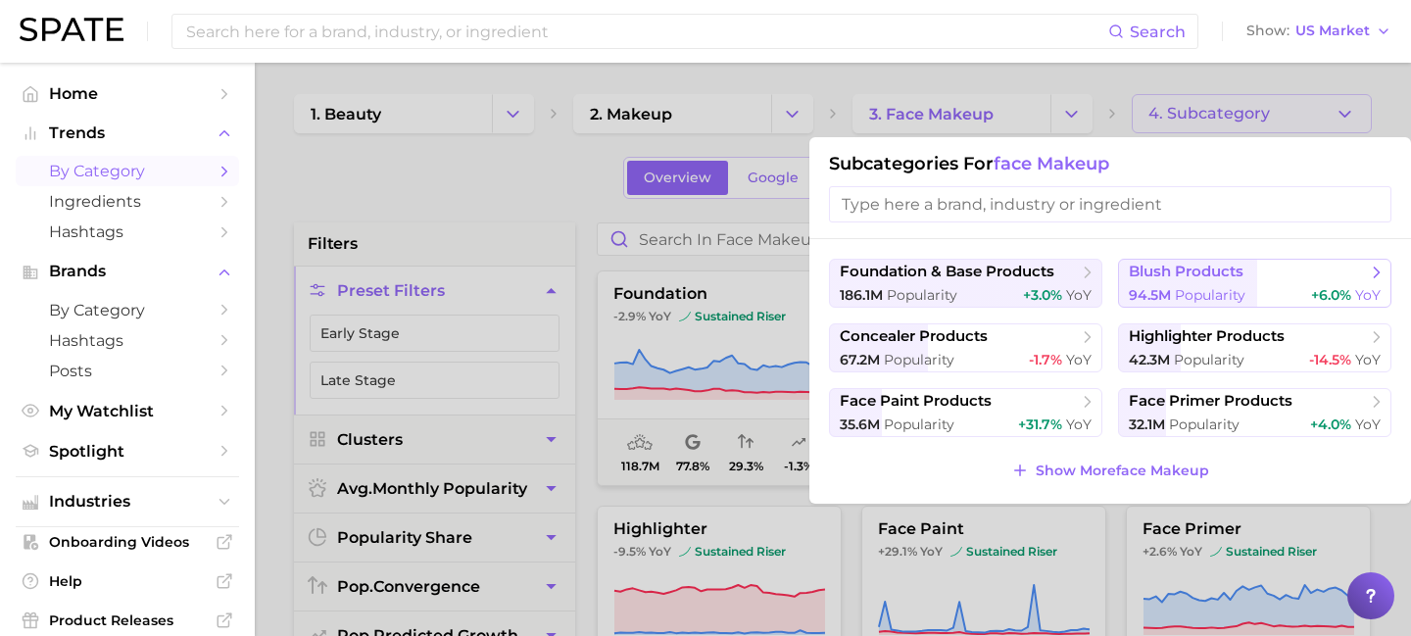
click at [1170, 275] on span "blush products" at bounding box center [1186, 272] width 115 height 19
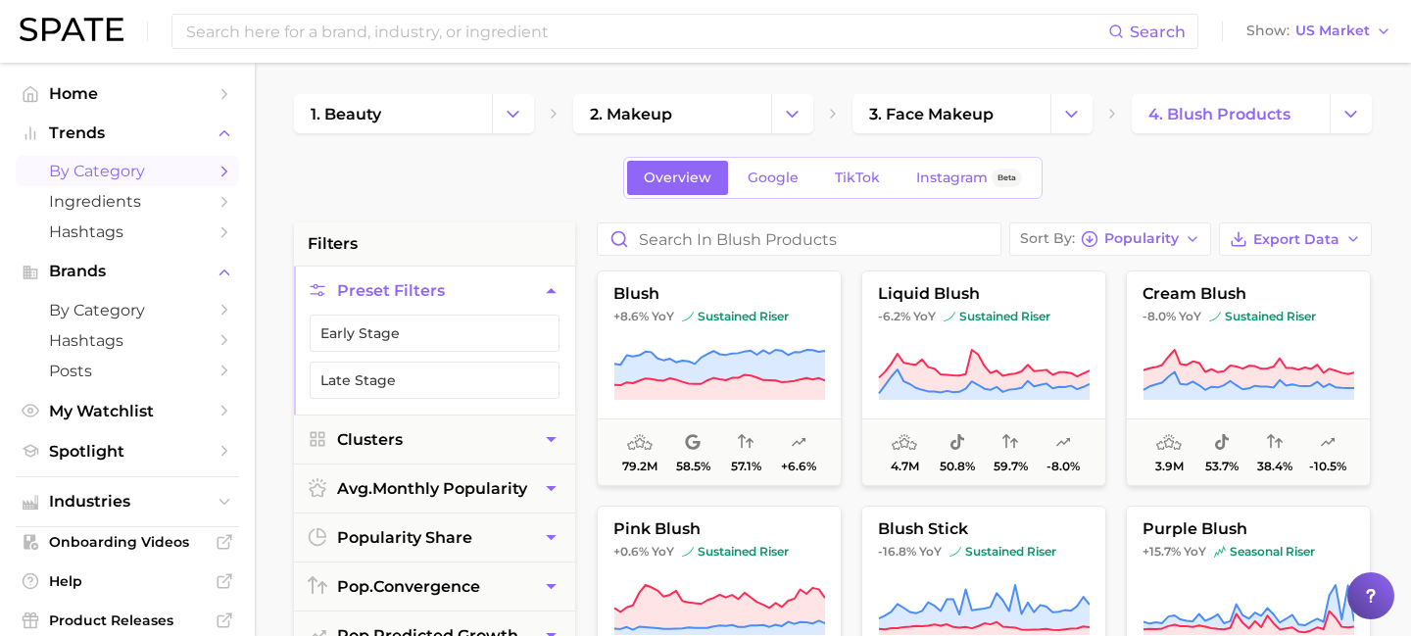
click at [1254, 173] on div "Overview Google TikTok Instagram Beta" at bounding box center [833, 178] width 1078 height 42
click at [777, 161] on link "Google" at bounding box center [773, 178] width 84 height 34
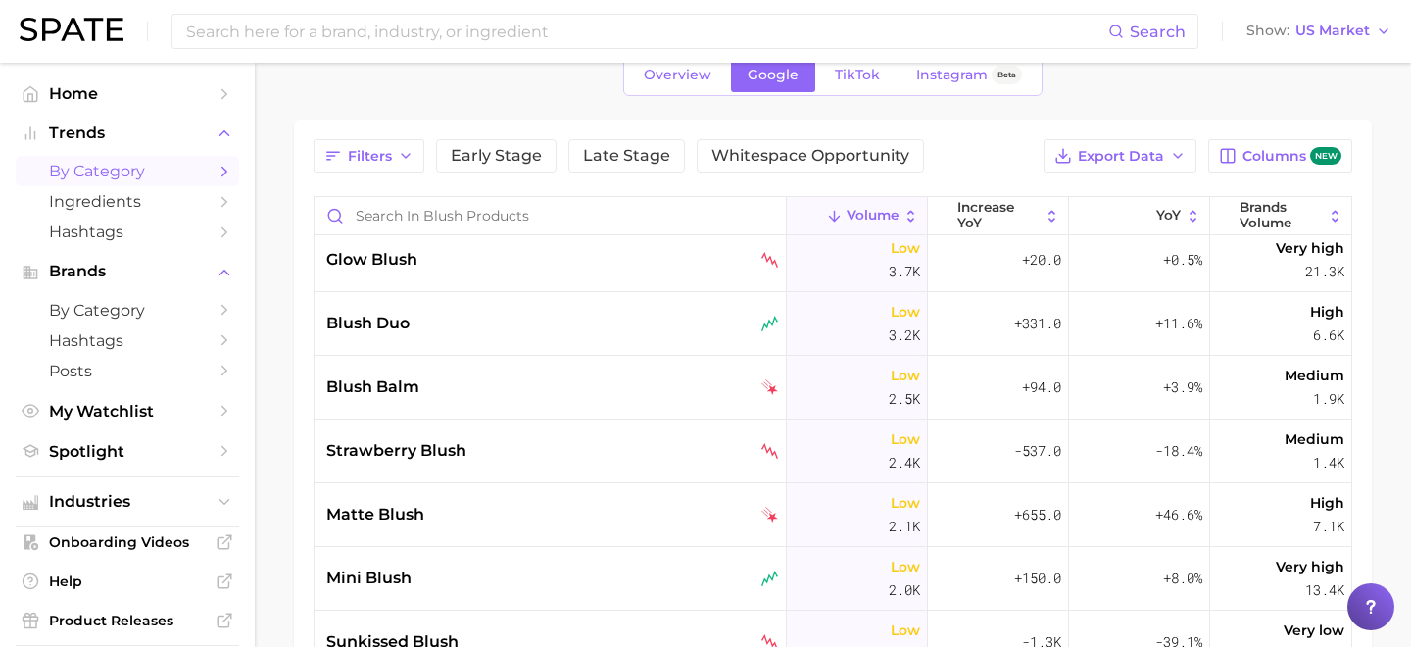
scroll to position [774, 0]
